Goal: Transaction & Acquisition: Purchase product/service

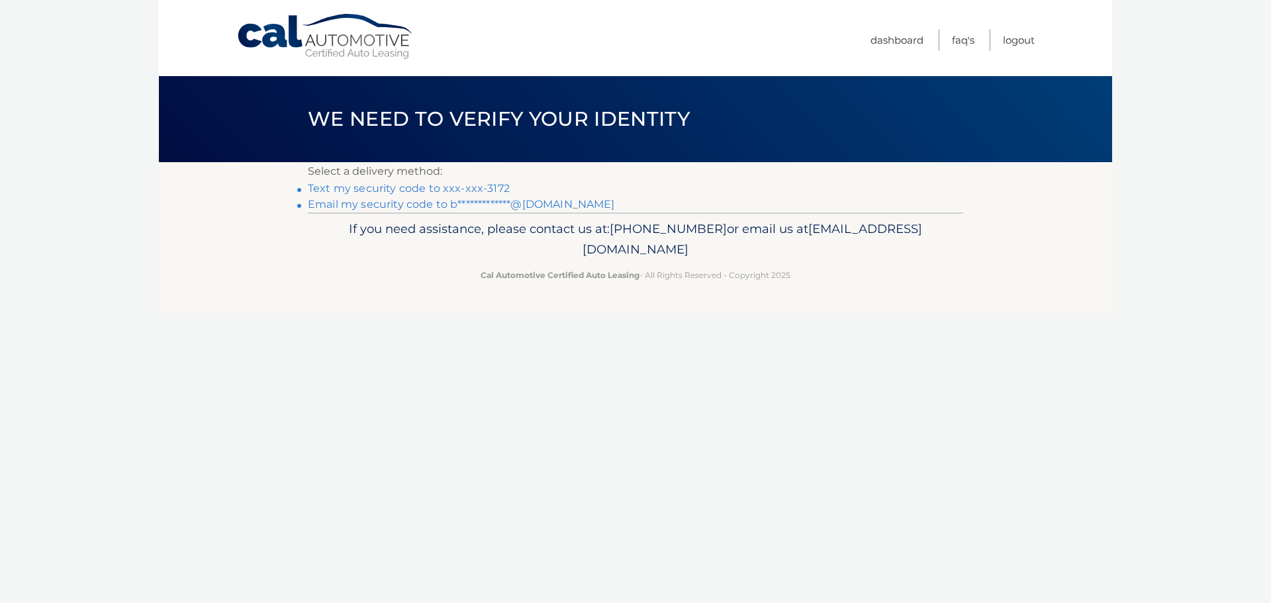
click at [407, 191] on link "Text my security code to xxx-xxx-3172" at bounding box center [409, 188] width 202 height 13
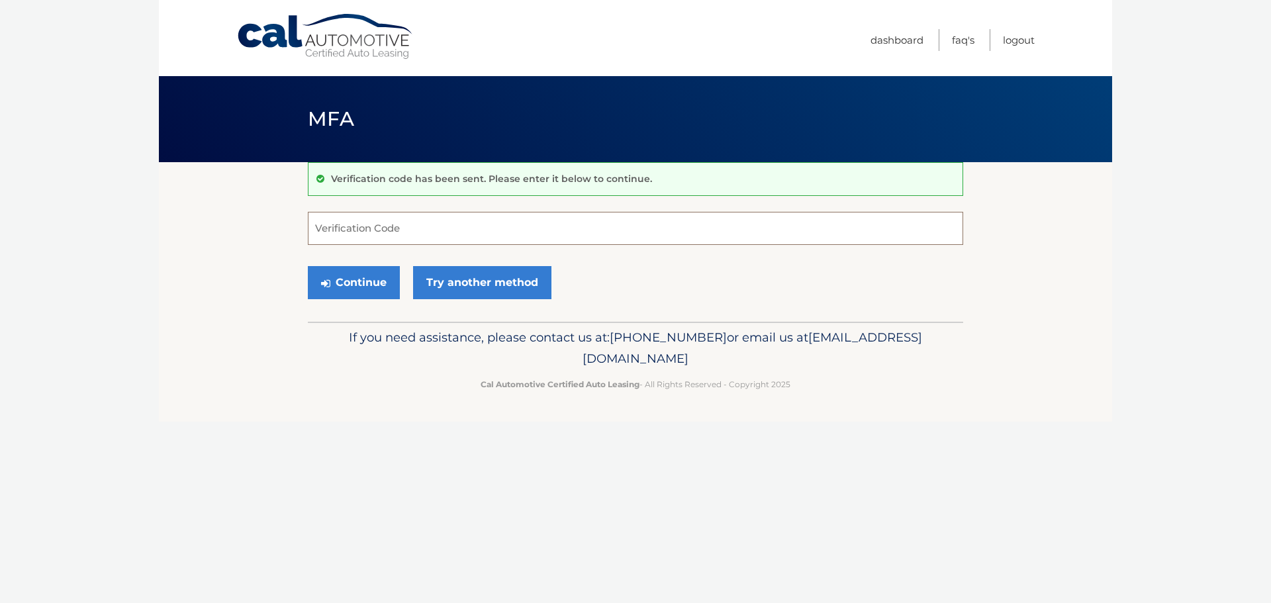
click at [409, 226] on input "Verification Code" at bounding box center [636, 228] width 656 height 33
type input "082223"
click at [370, 283] on button "Continue" at bounding box center [354, 282] width 92 height 33
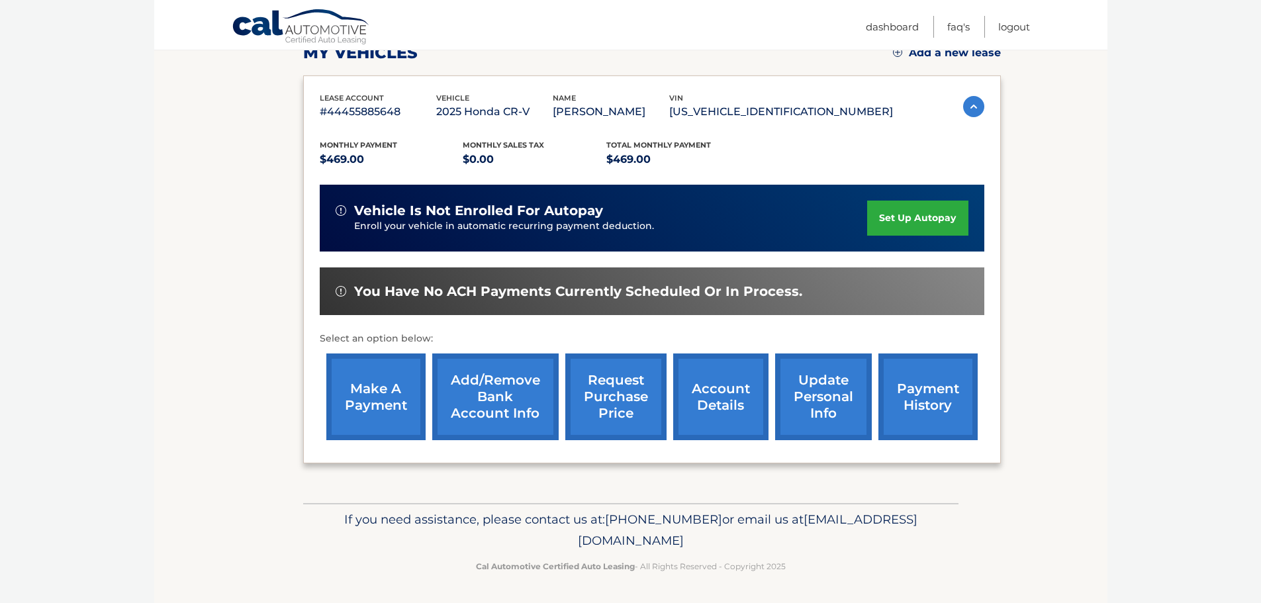
scroll to position [199, 0]
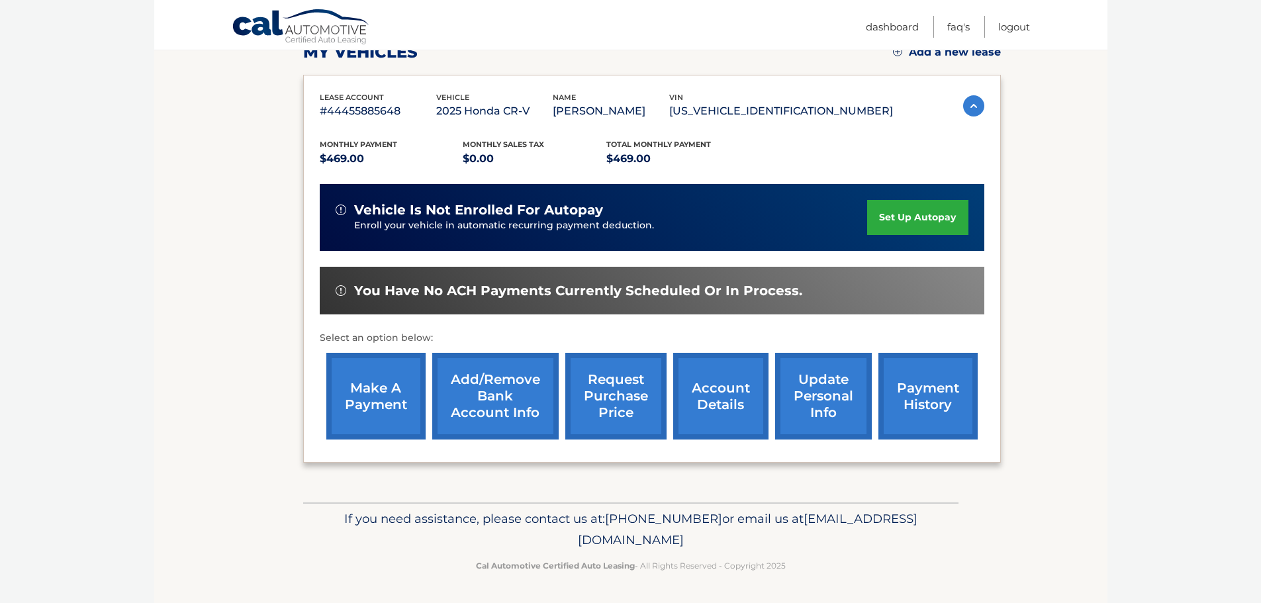
click at [373, 407] on link "make a payment" at bounding box center [375, 396] width 99 height 87
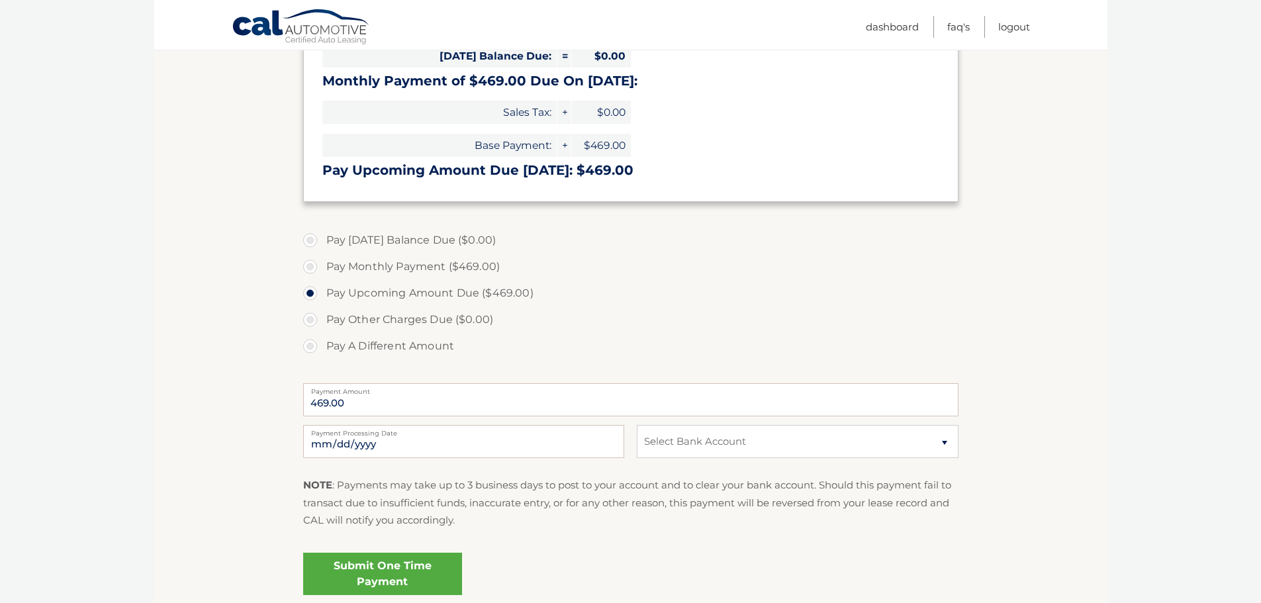
scroll to position [265, 0]
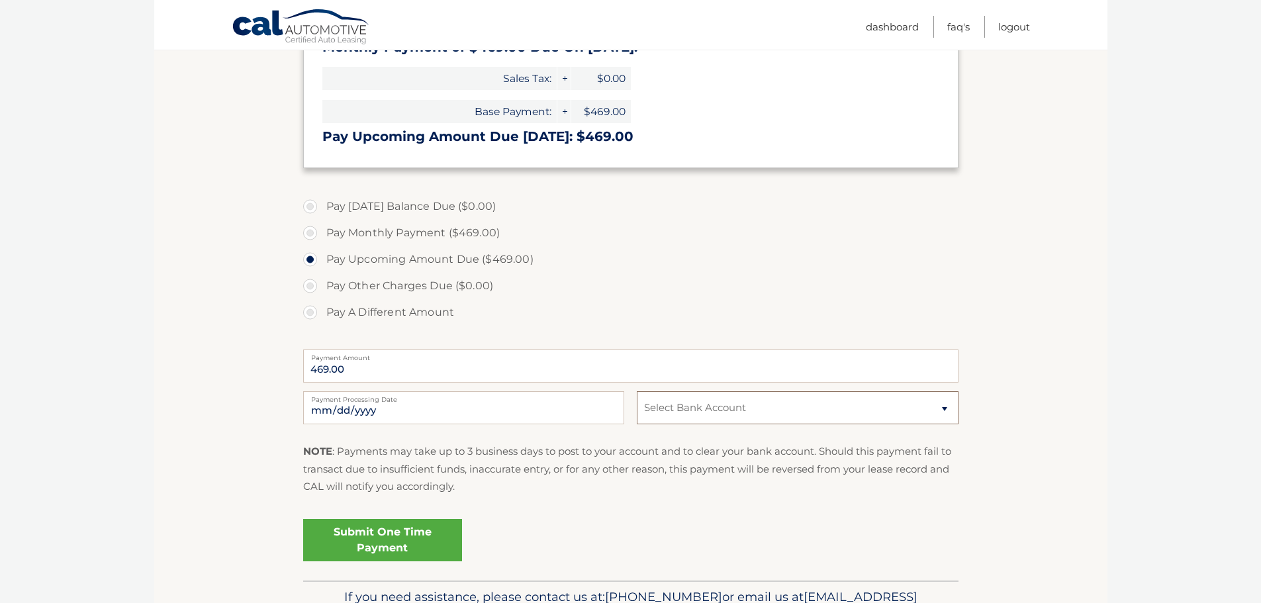
click at [824, 409] on select "Select Bank Account Checking WELLS FARGO BANK *****1123 Checking WELLS FARGO BA…" at bounding box center [797, 407] width 321 height 33
select select "ODhhNGU1N2EtMWU0Yi00OThiLTg4YzktZGY1NDMyNGM4ZDVj"
click at [637, 391] on select "Select Bank Account Checking WELLS FARGO BANK *****1123 Checking WELLS FARGO BA…" at bounding box center [797, 407] width 321 height 33
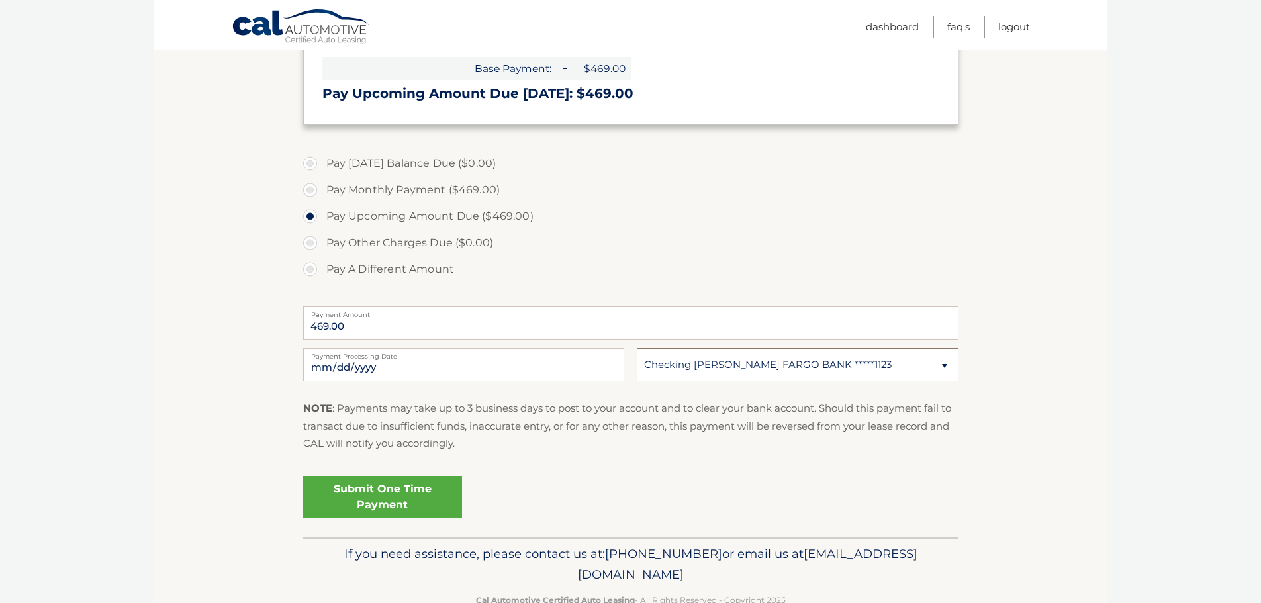
scroll to position [331, 0]
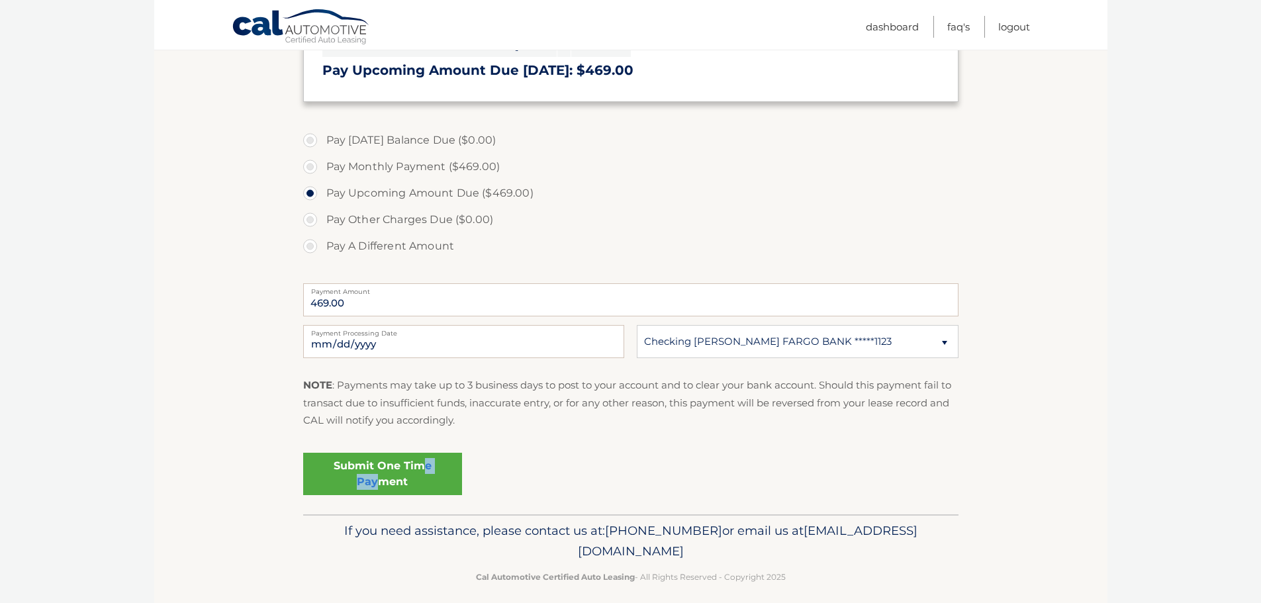
drag, startPoint x: 381, startPoint y: 475, endPoint x: 454, endPoint y: 369, distance: 128.6
click at [424, 439] on fieldset "Pay Today's Balance Due ($0.00) Pay Monthly Payment ($469.00) Pay Upcoming Amou…" at bounding box center [631, 318] width 656 height 391
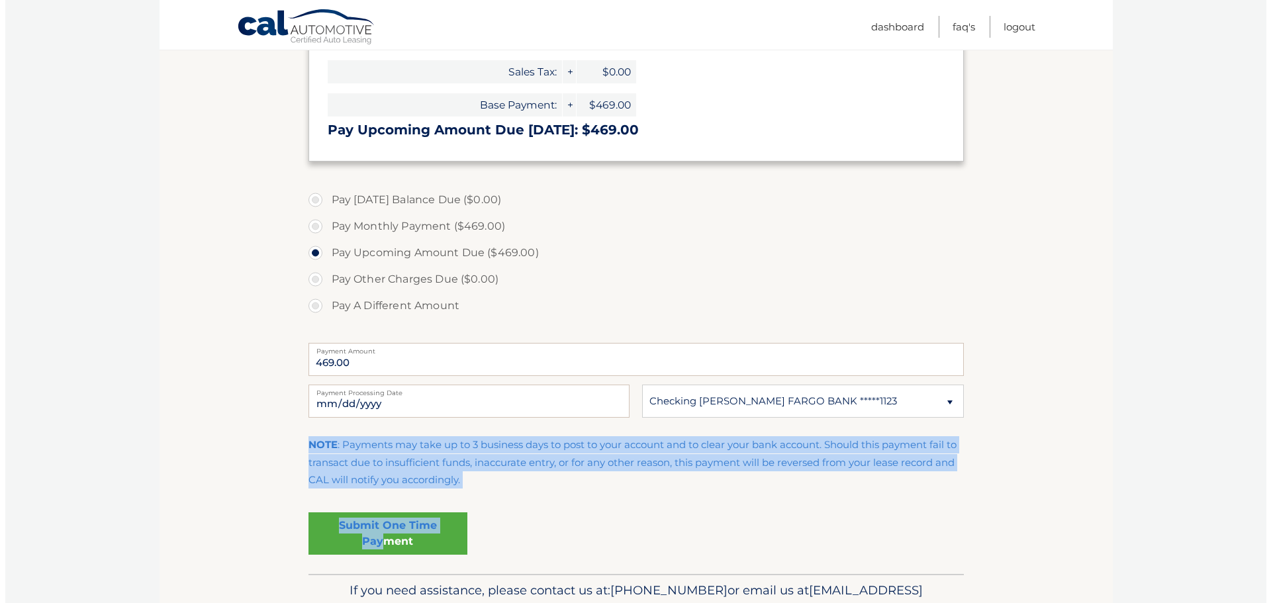
scroll to position [343, 0]
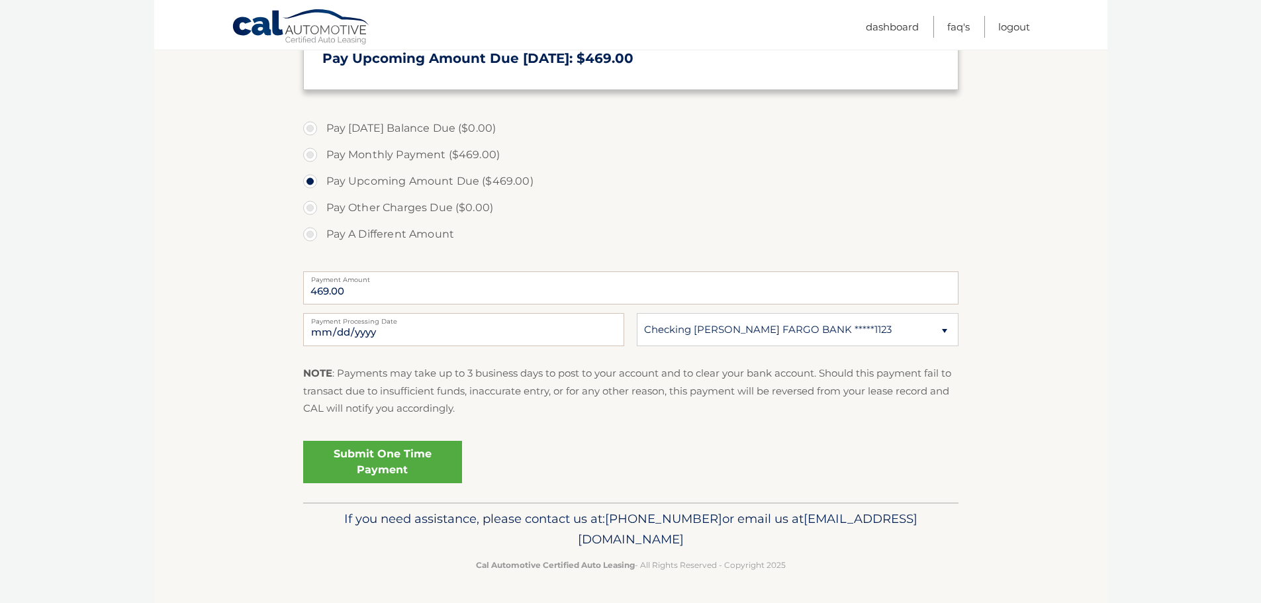
click at [395, 468] on link "Submit One Time Payment" at bounding box center [382, 462] width 159 height 42
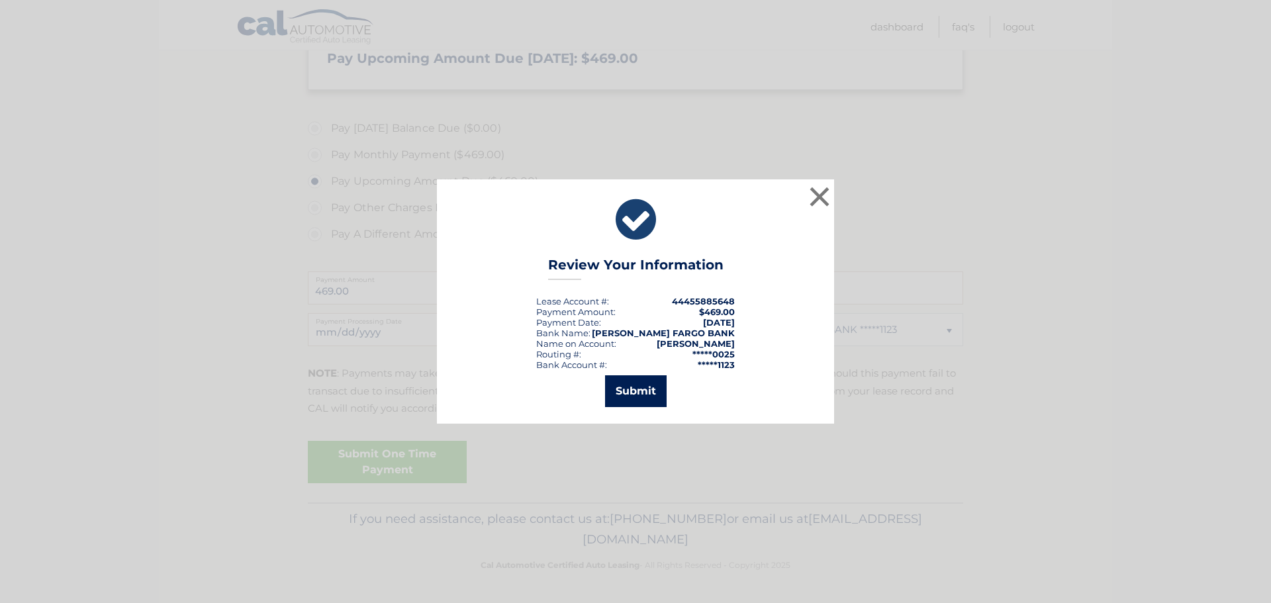
click at [634, 385] on button "Submit" at bounding box center [636, 391] width 62 height 32
